Goal: Find specific page/section: Find specific page/section

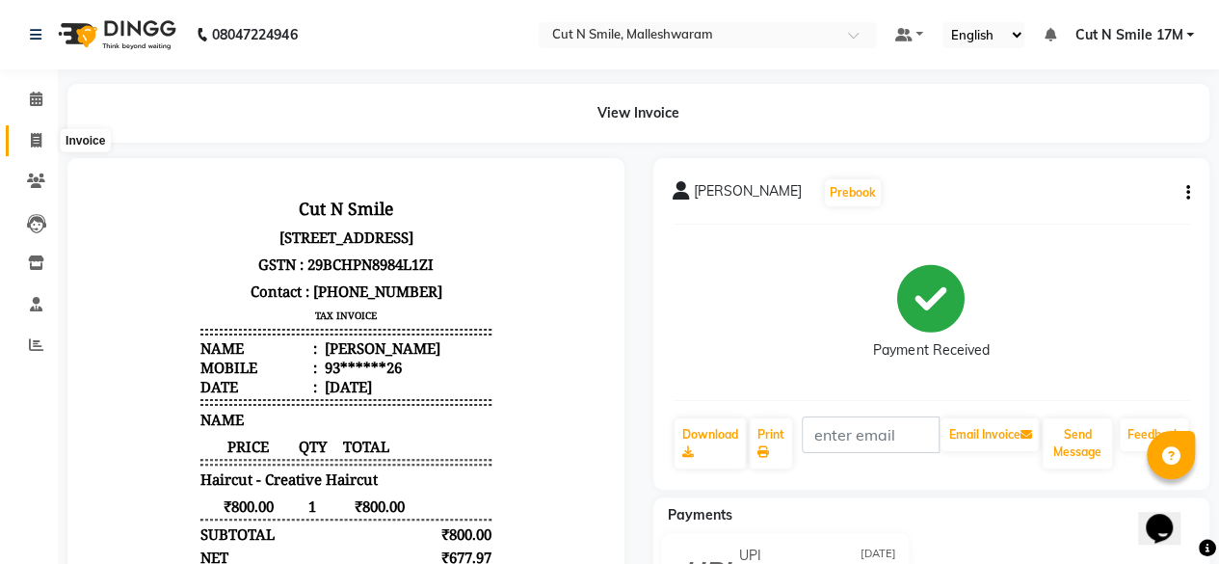
click at [37, 137] on icon at bounding box center [36, 140] width 11 height 14
select select "service"
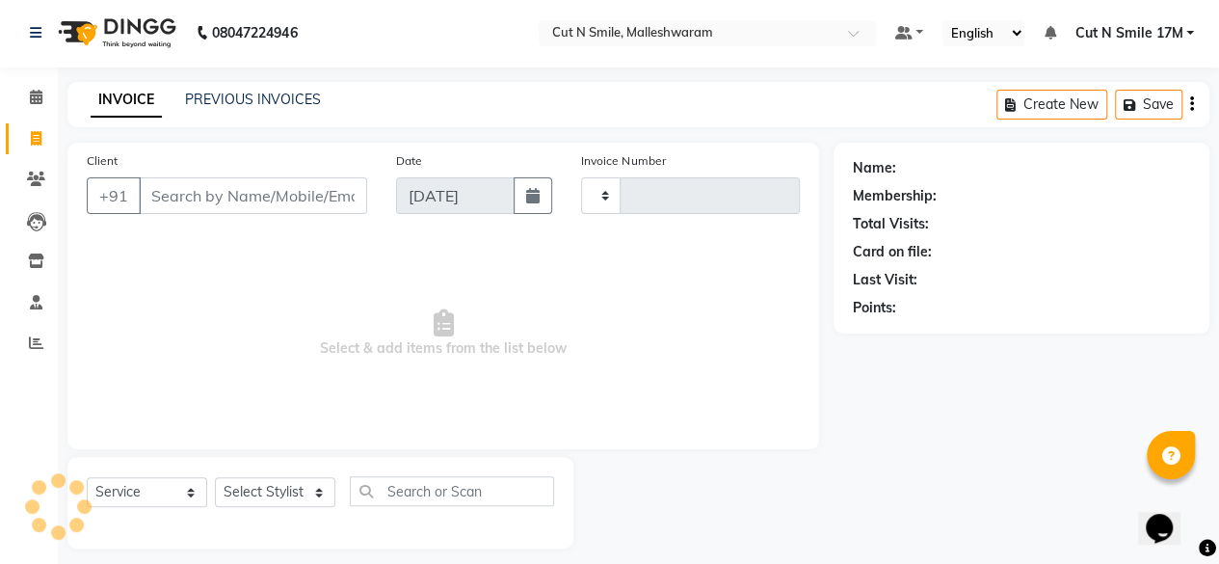
type input "193"
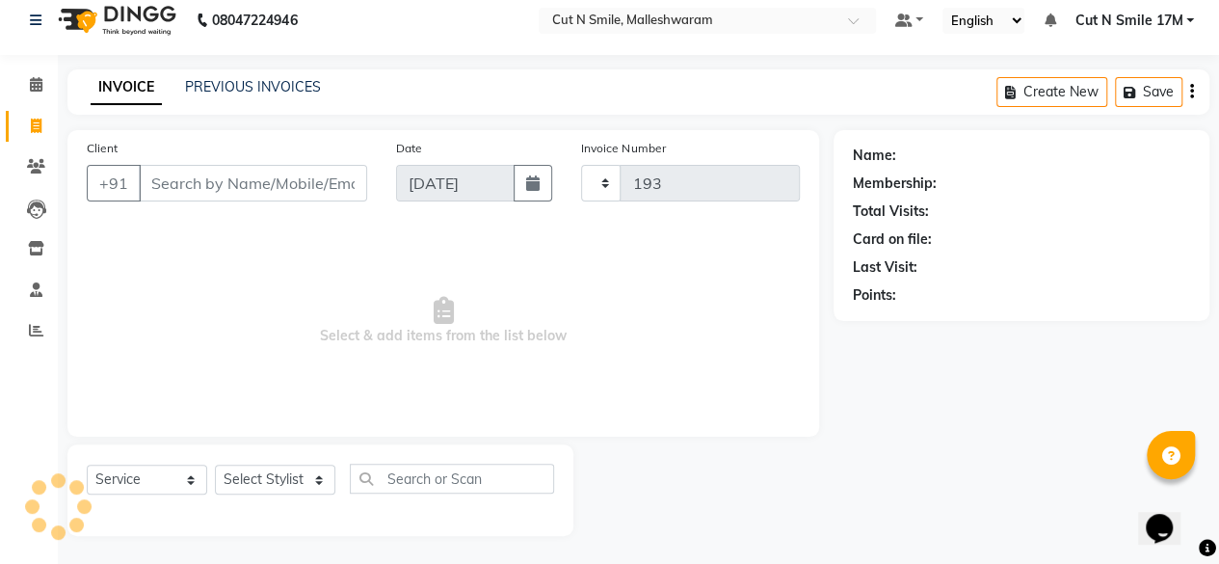
select select "7223"
click at [273, 94] on link "PREVIOUS INVOICES" at bounding box center [253, 86] width 136 height 17
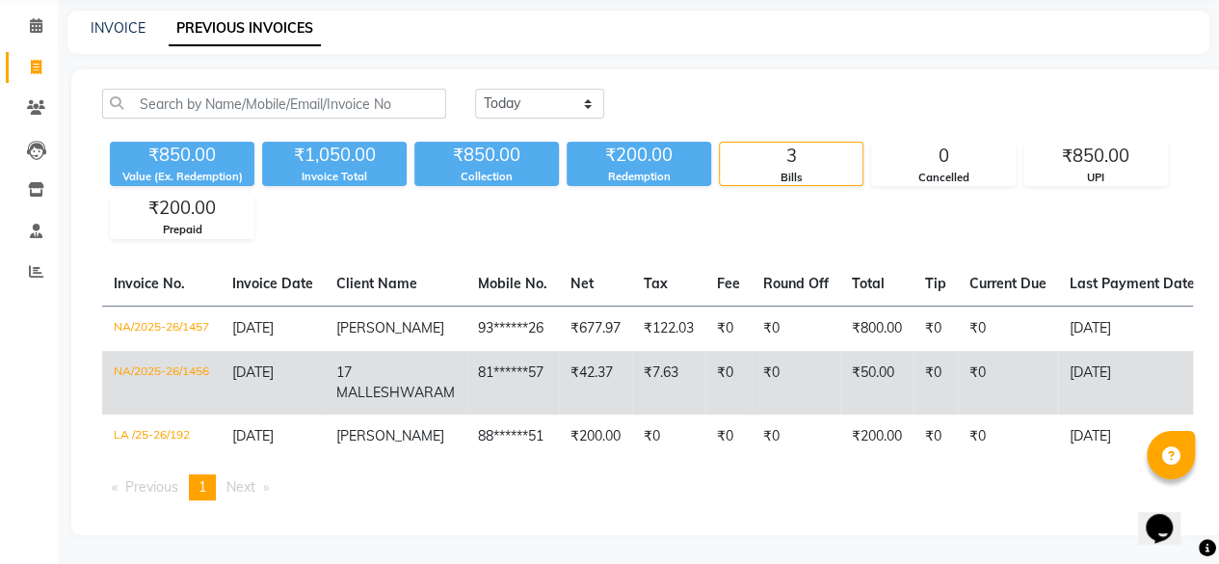
scroll to position [85, 0]
